Goal: Task Accomplishment & Management: Complete application form

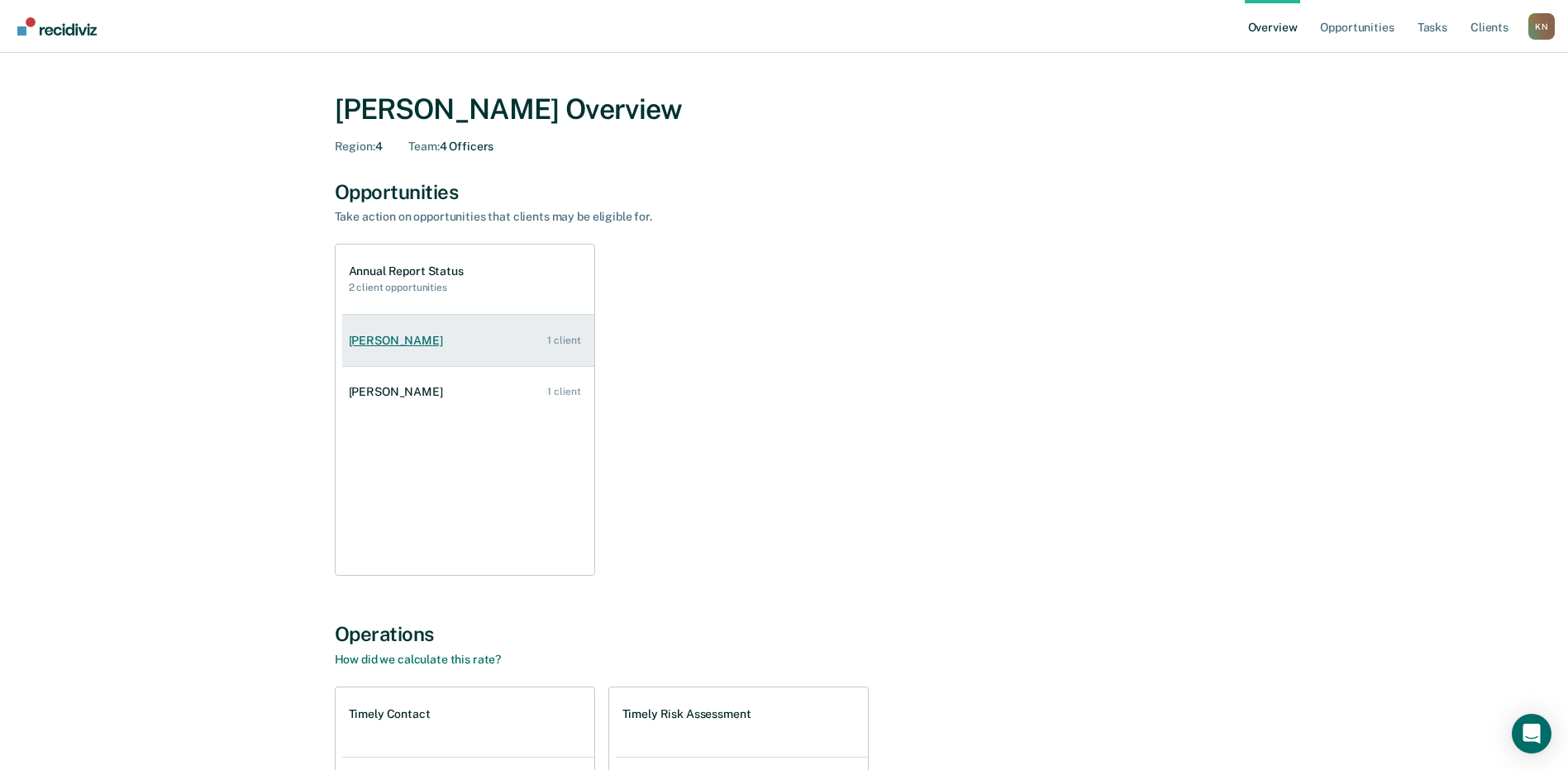
click at [395, 346] on div "[PERSON_NAME]" at bounding box center [399, 340] width 101 height 14
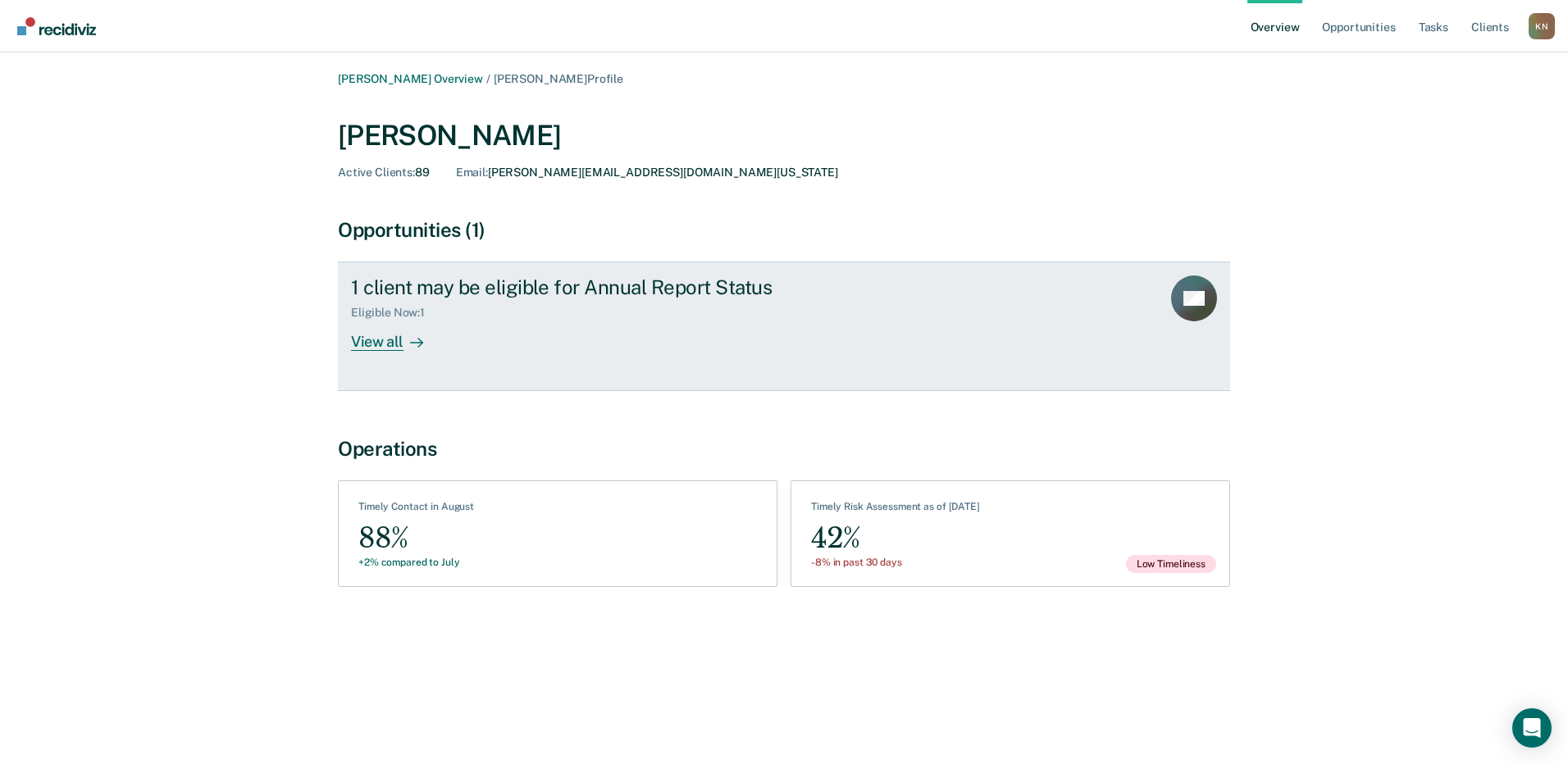
click at [388, 341] on div "View all" at bounding box center [397, 336] width 92 height 32
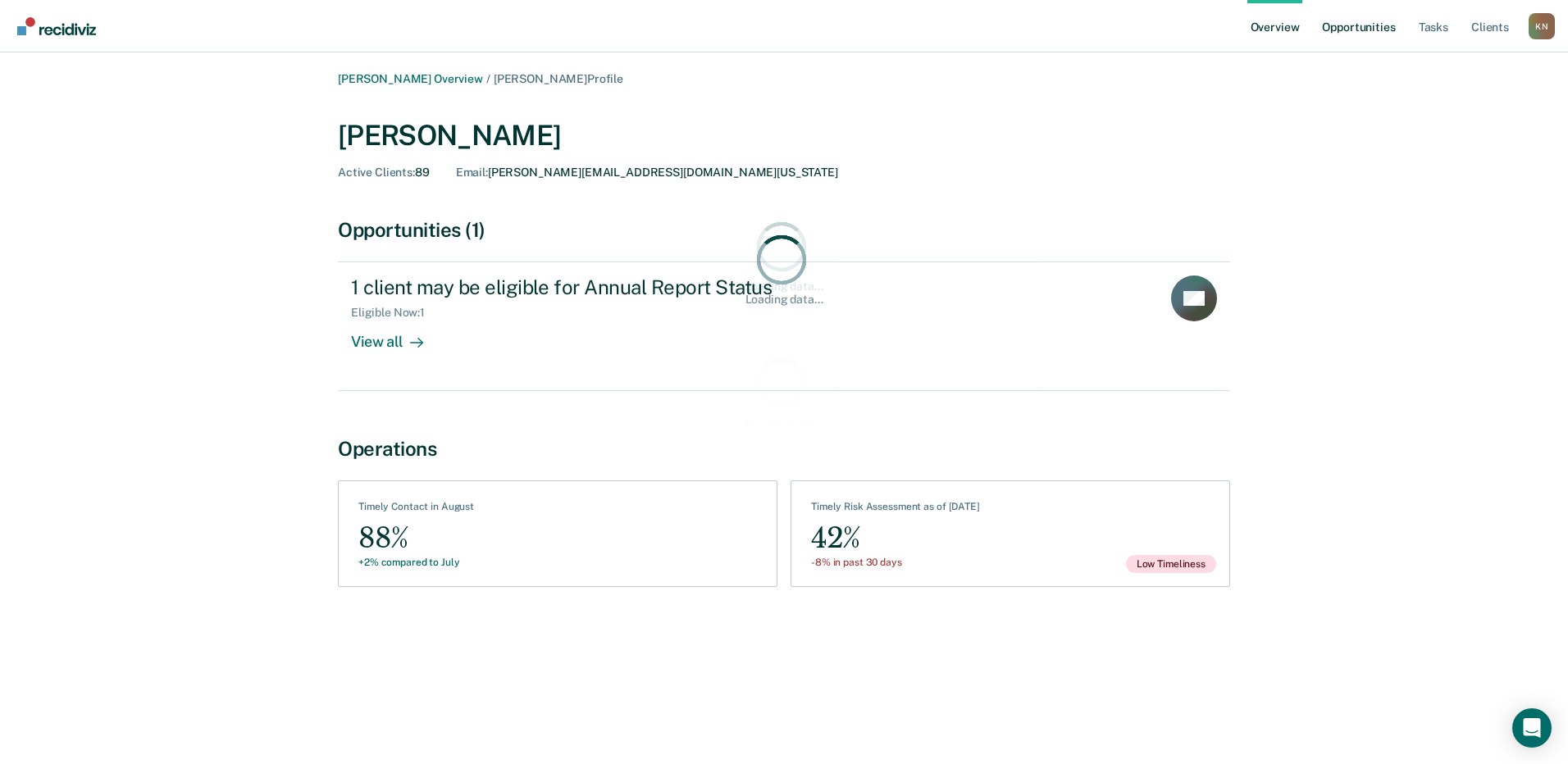
click at [1351, 27] on link "Opportunities" at bounding box center [1358, 26] width 80 height 53
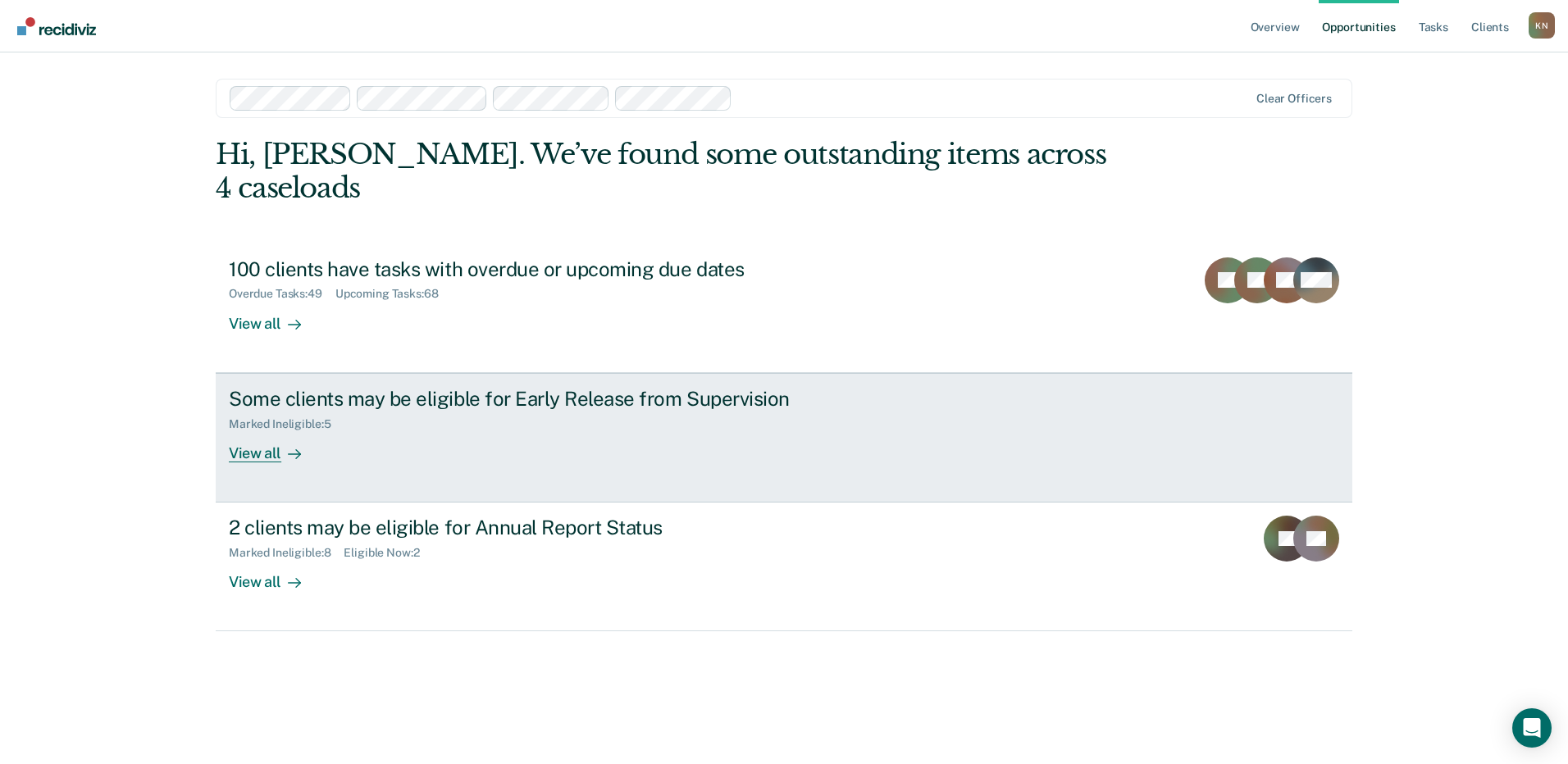
click at [261, 454] on div "View all" at bounding box center [275, 446] width 92 height 32
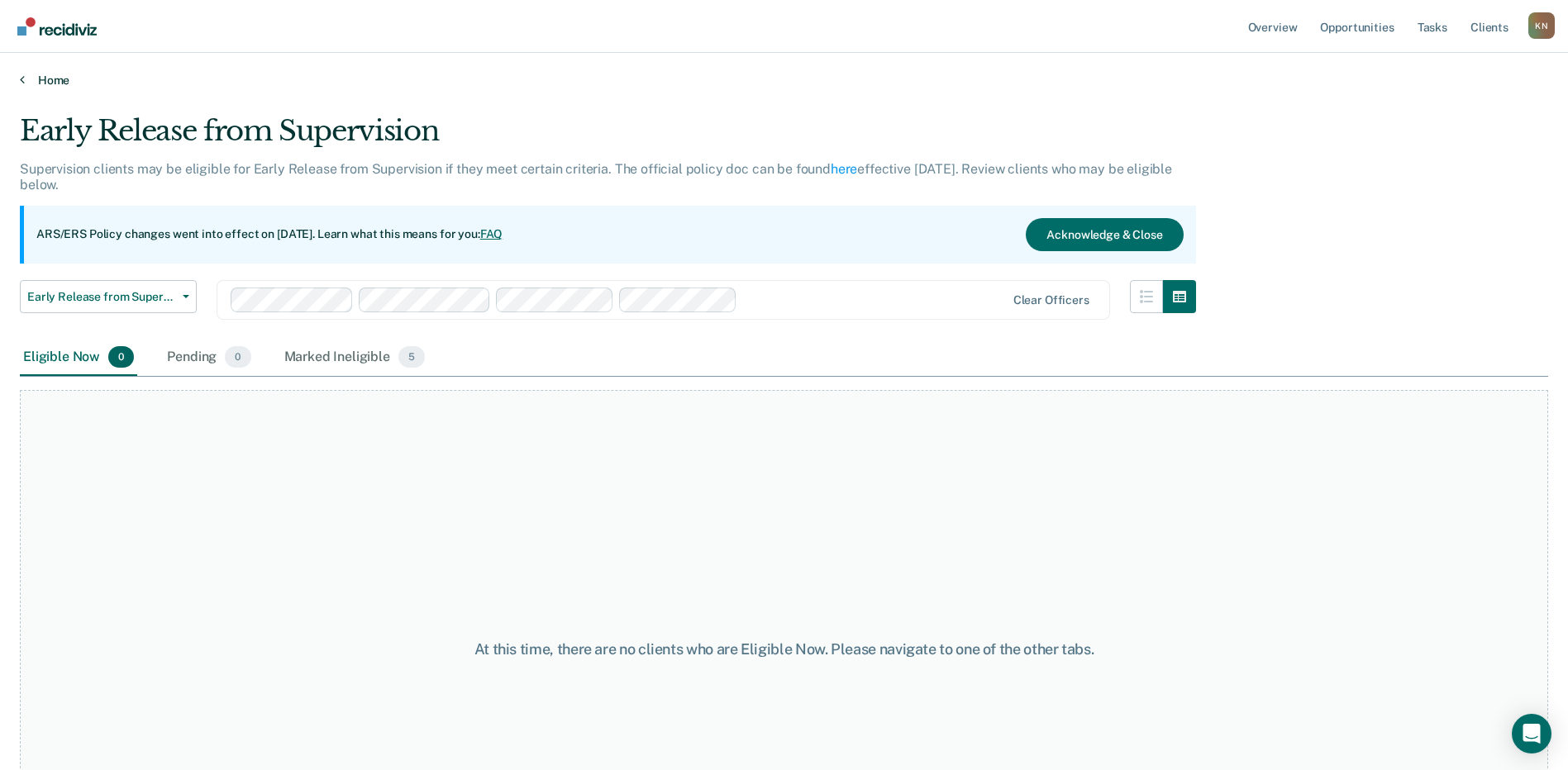
click at [27, 81] on link "Home" at bounding box center [784, 81] width 1528 height 15
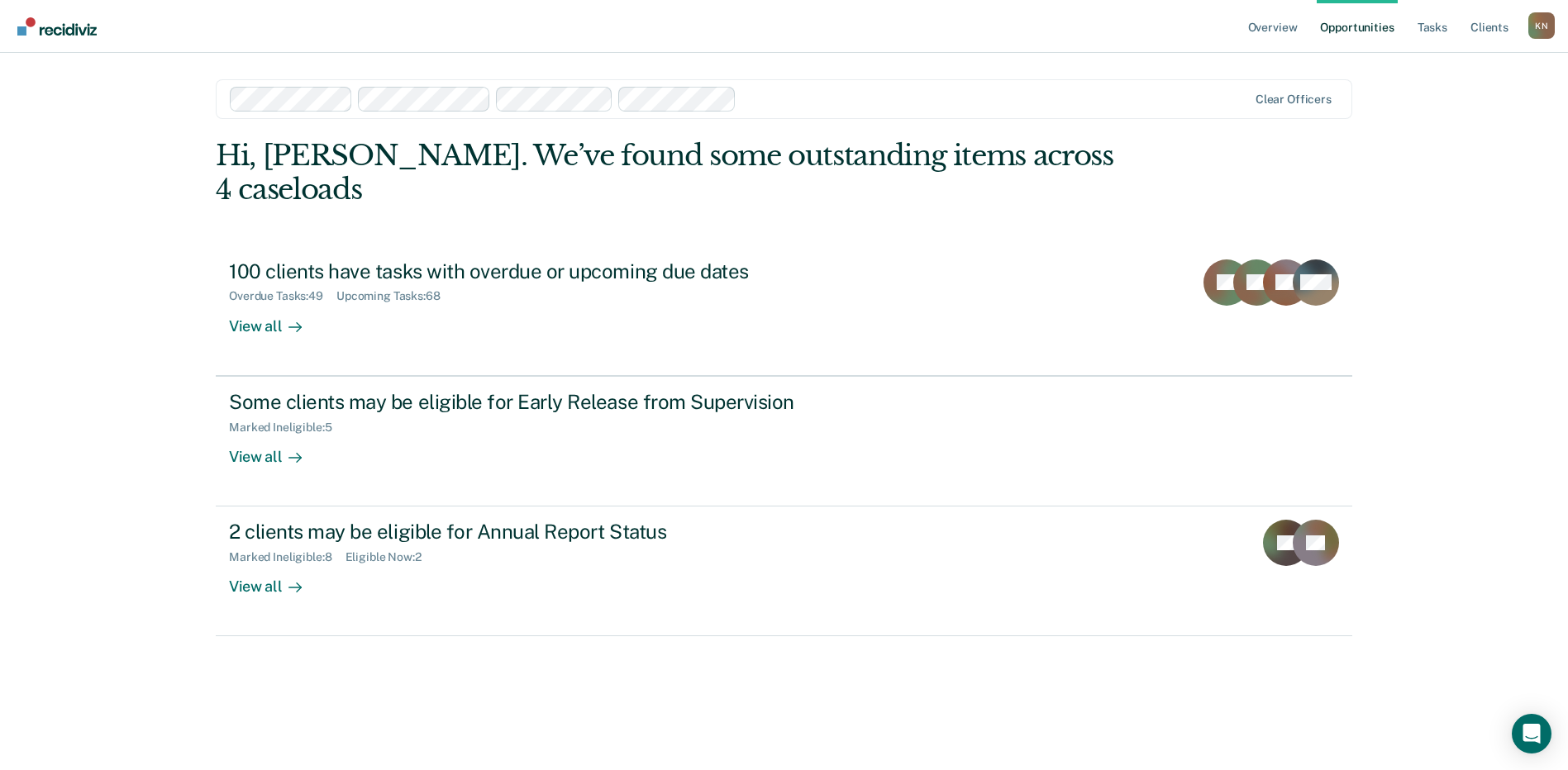
click at [27, 81] on div "Overview Opportunities Tasks Client s [PERSON_NAME] K N Profile How it works Lo…" at bounding box center [784, 385] width 1568 height 770
click at [1369, 41] on link "Opportunities" at bounding box center [1369, 27] width 81 height 53
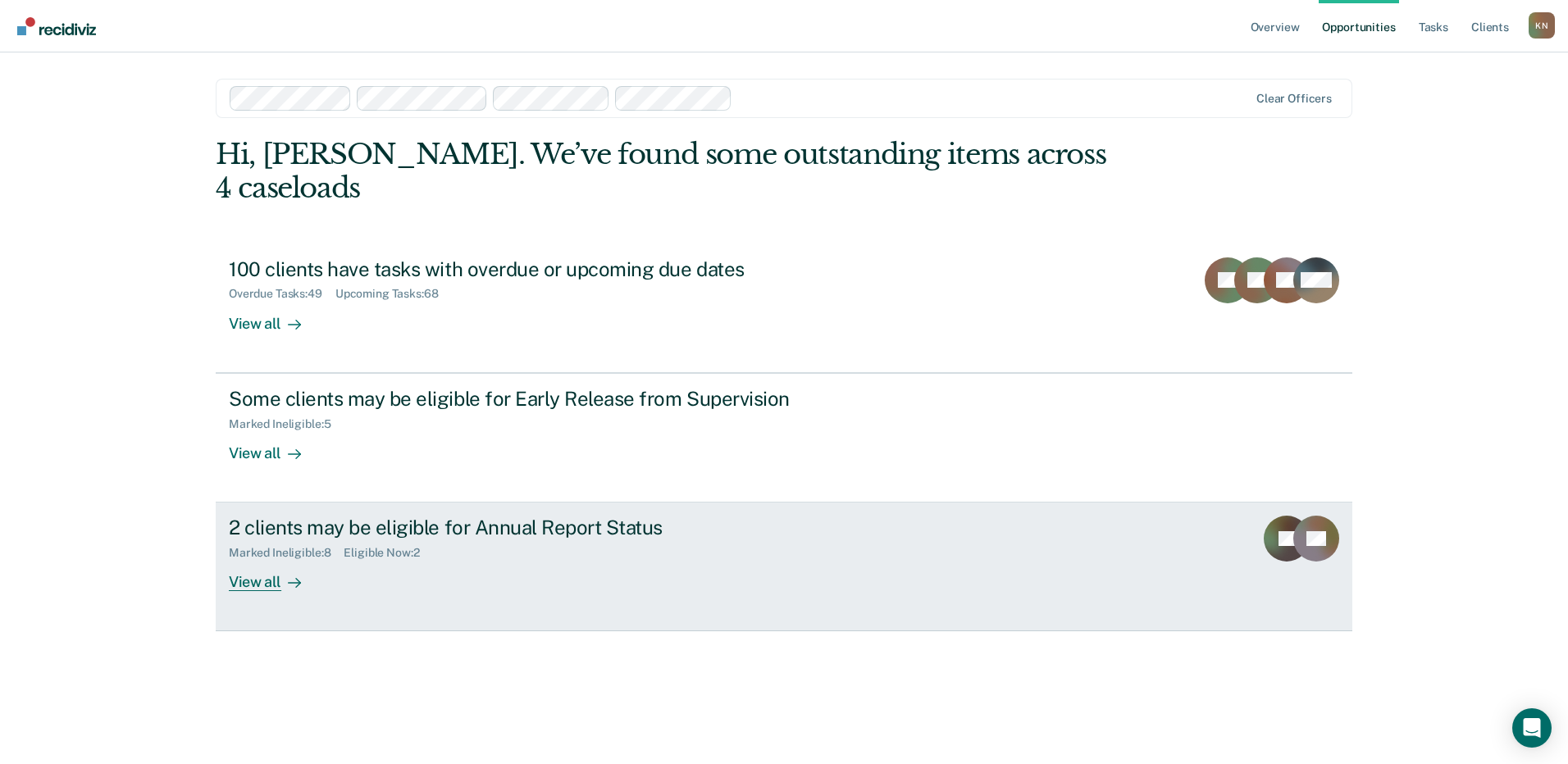
click at [258, 583] on div "View all" at bounding box center [275, 576] width 92 height 32
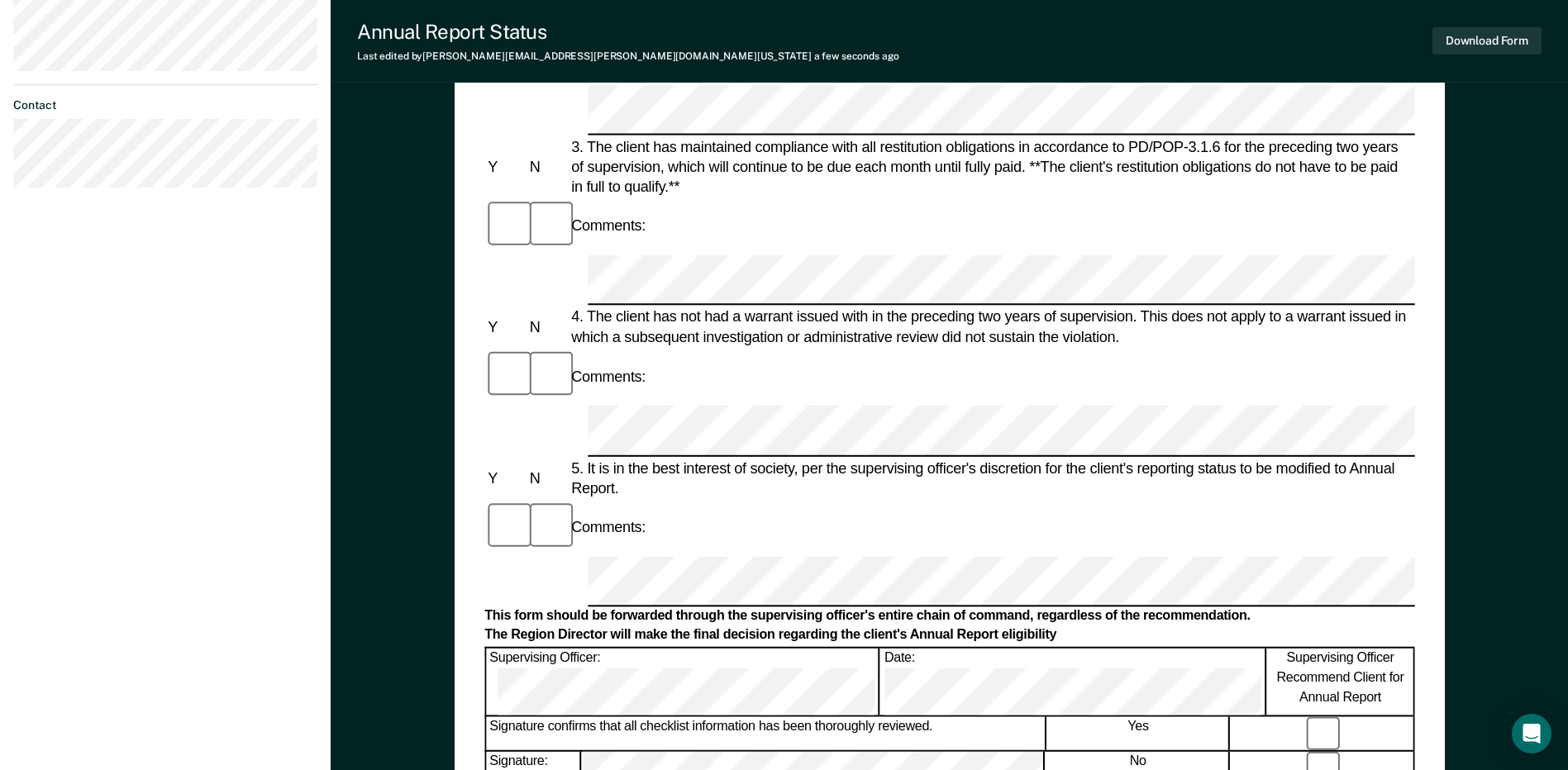
scroll to position [661, 0]
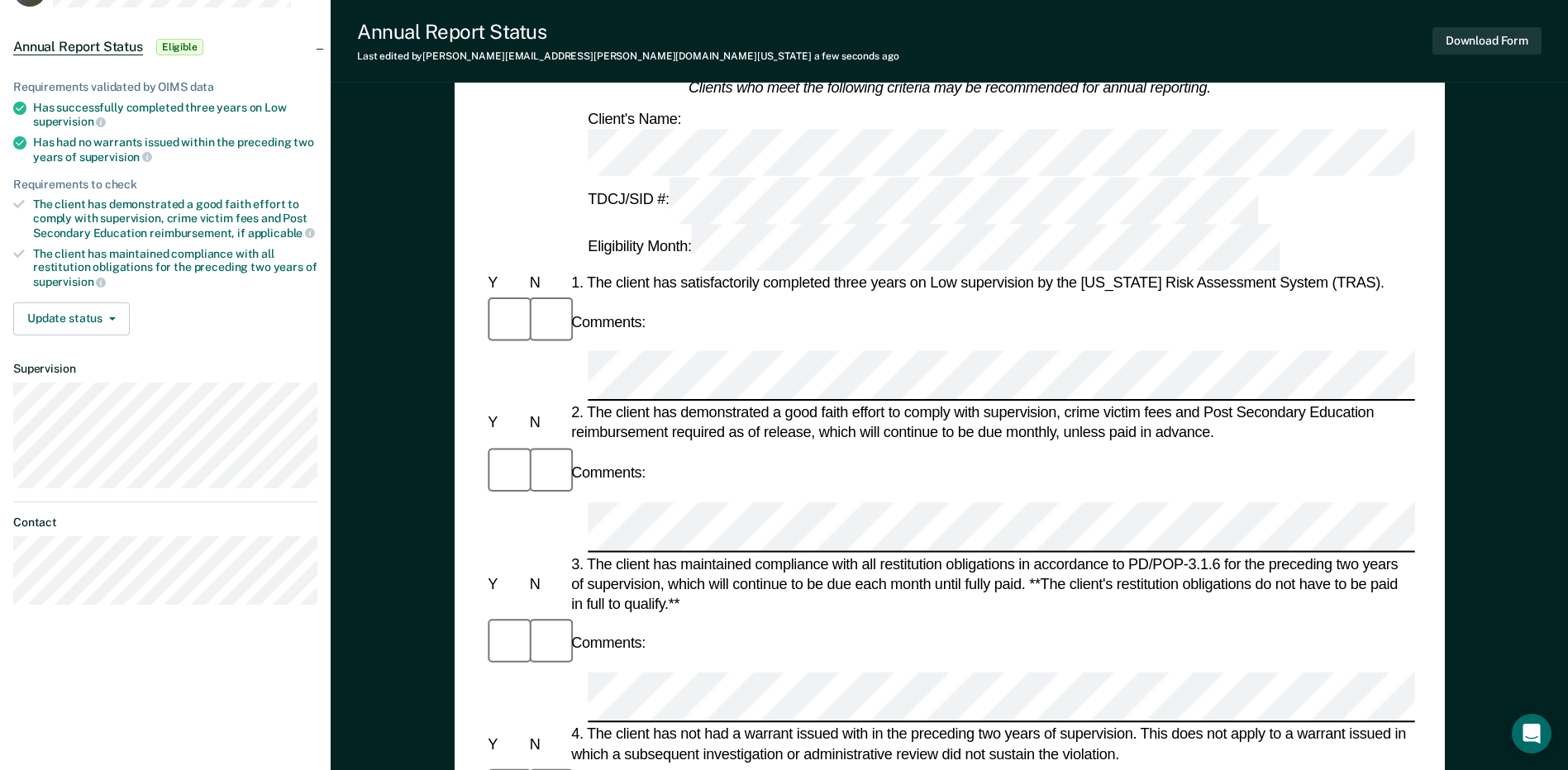
scroll to position [0, 0]
